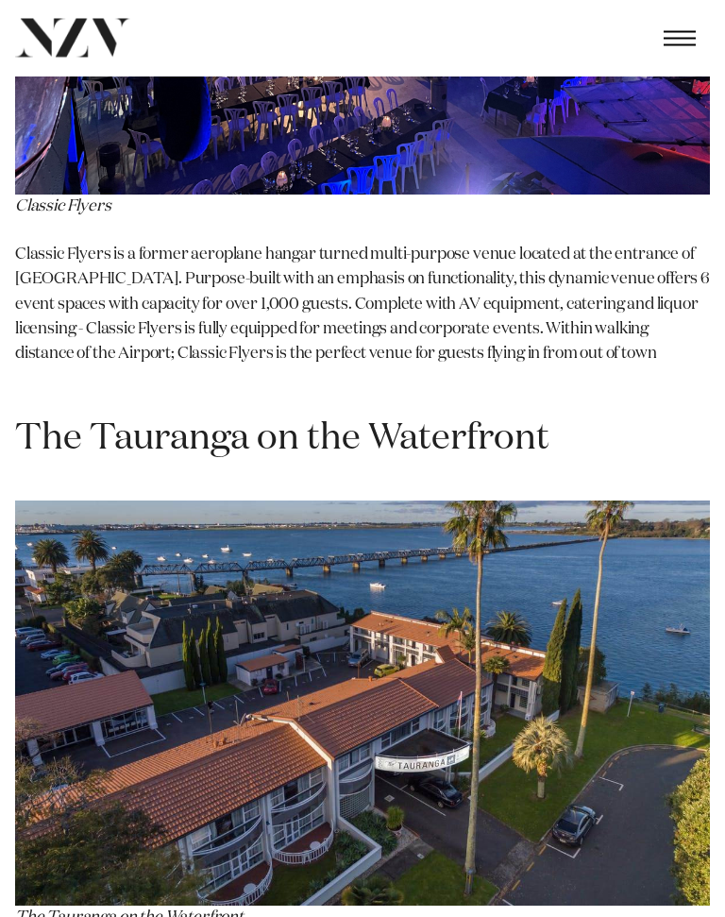
scroll to position [6321, 0]
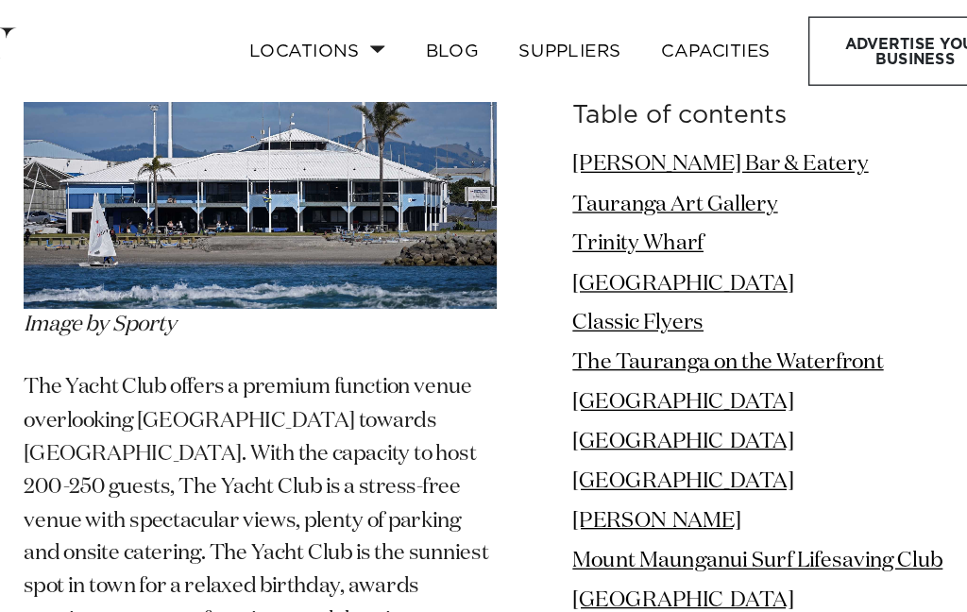
scroll to position [10130, 0]
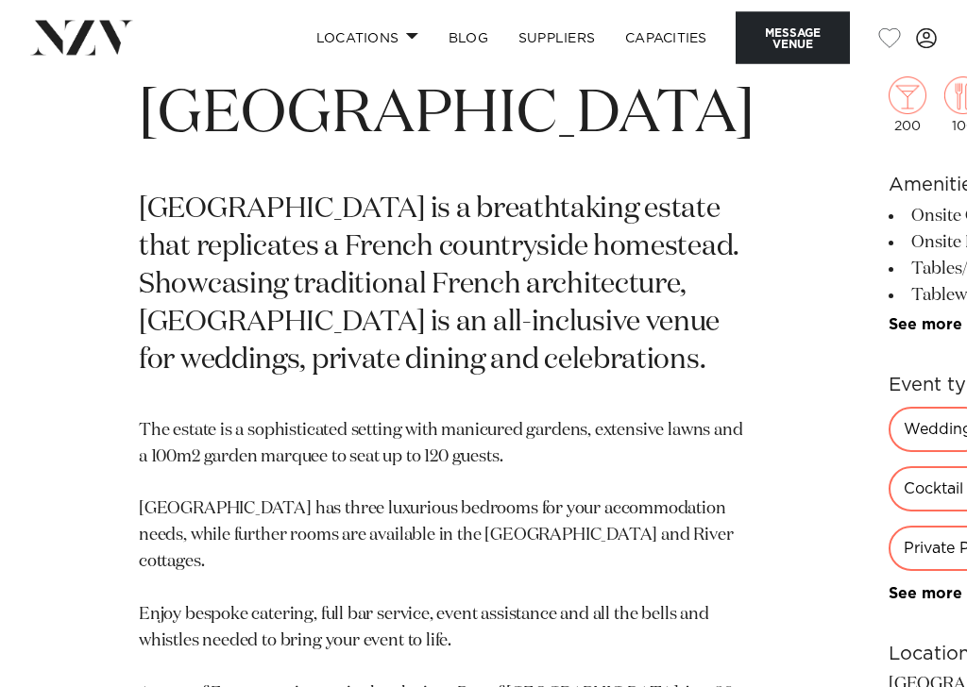
scroll to position [556, 0]
click at [888, 526] on div "Private Party" at bounding box center [950, 548] width 125 height 45
click at [888, 586] on link "See more" at bounding box center [961, 593] width 147 height 15
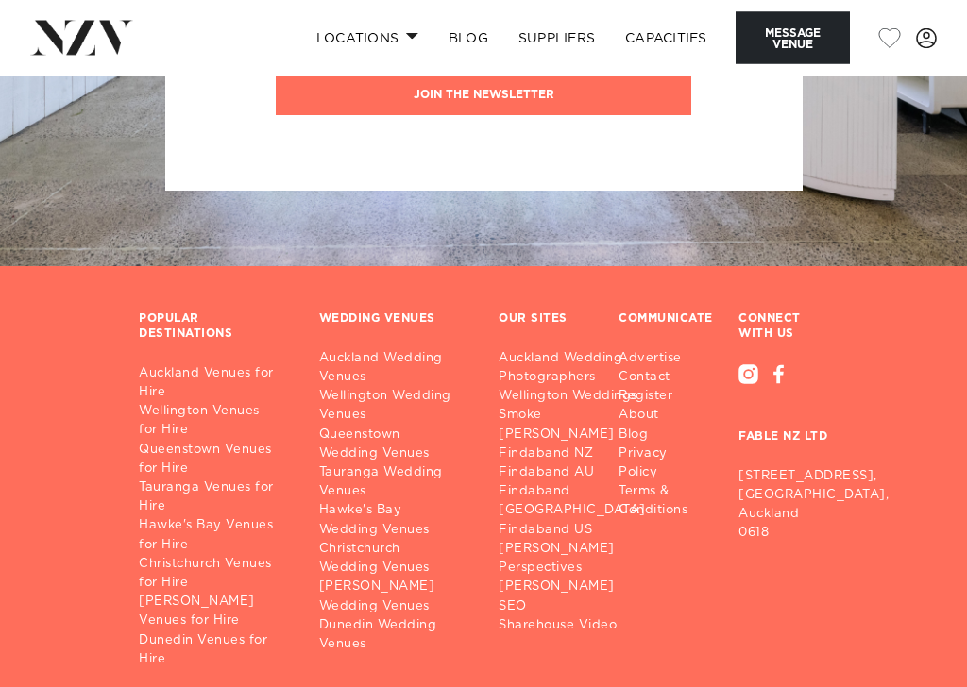
scroll to position [5590, 0]
click at [222, 479] on link "Tauranga Venues for Hire" at bounding box center [214, 498] width 150 height 38
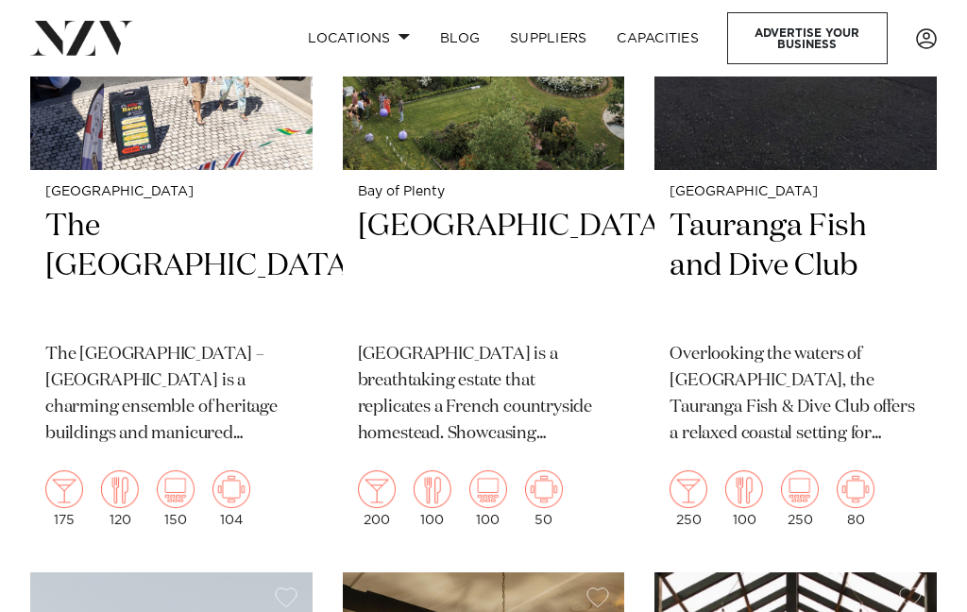
scroll to position [1026, 0]
